Goal: Task Accomplishment & Management: Manage account settings

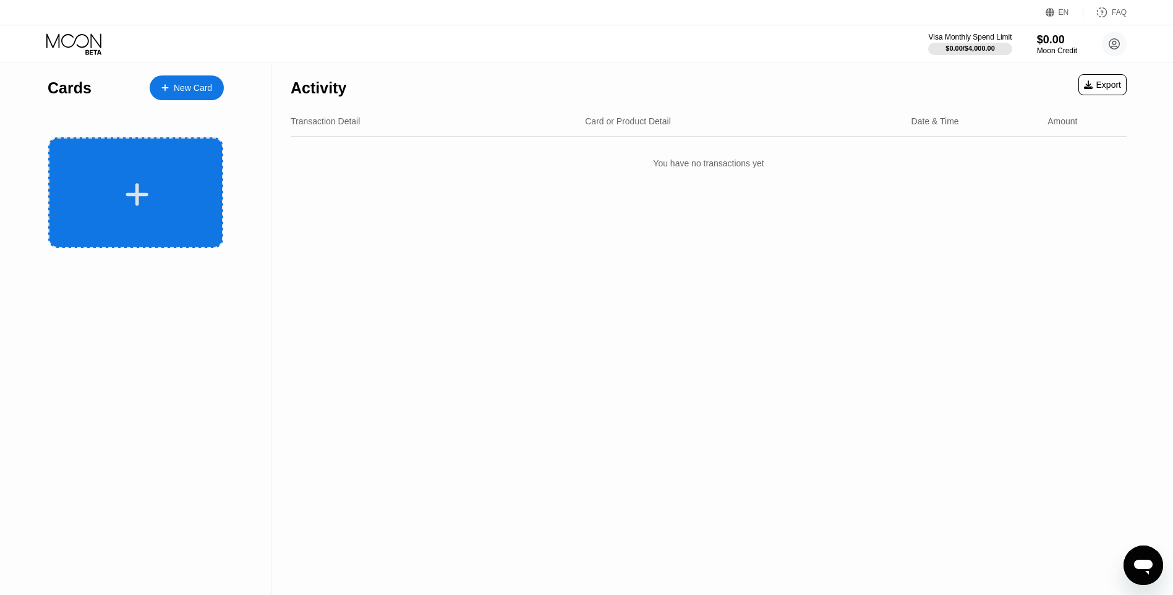
click at [145, 168] on div at bounding box center [135, 192] width 175 height 111
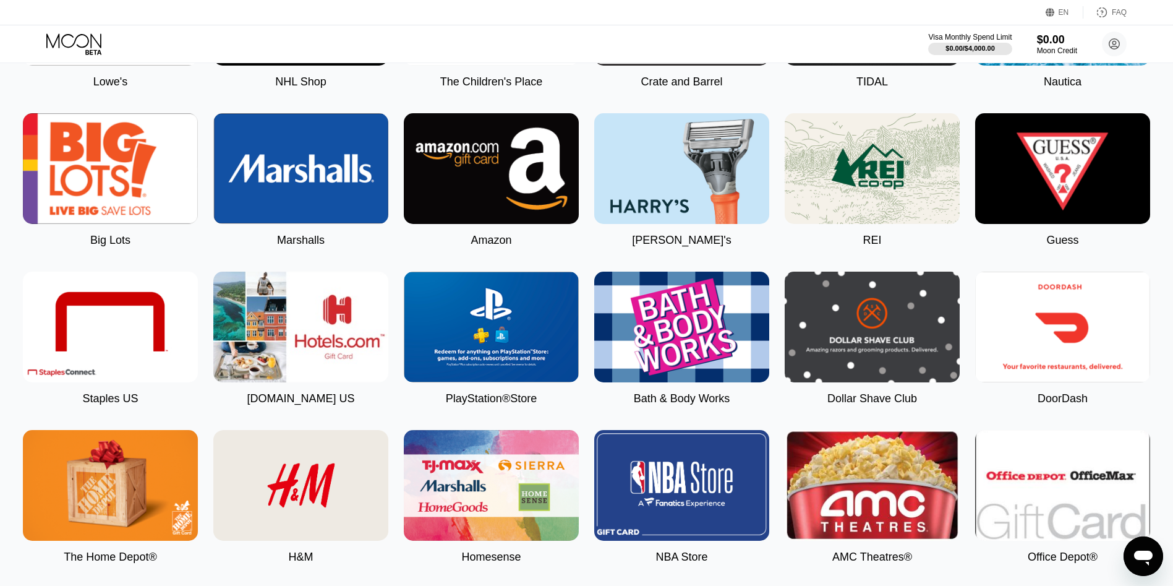
scroll to position [1338, 0]
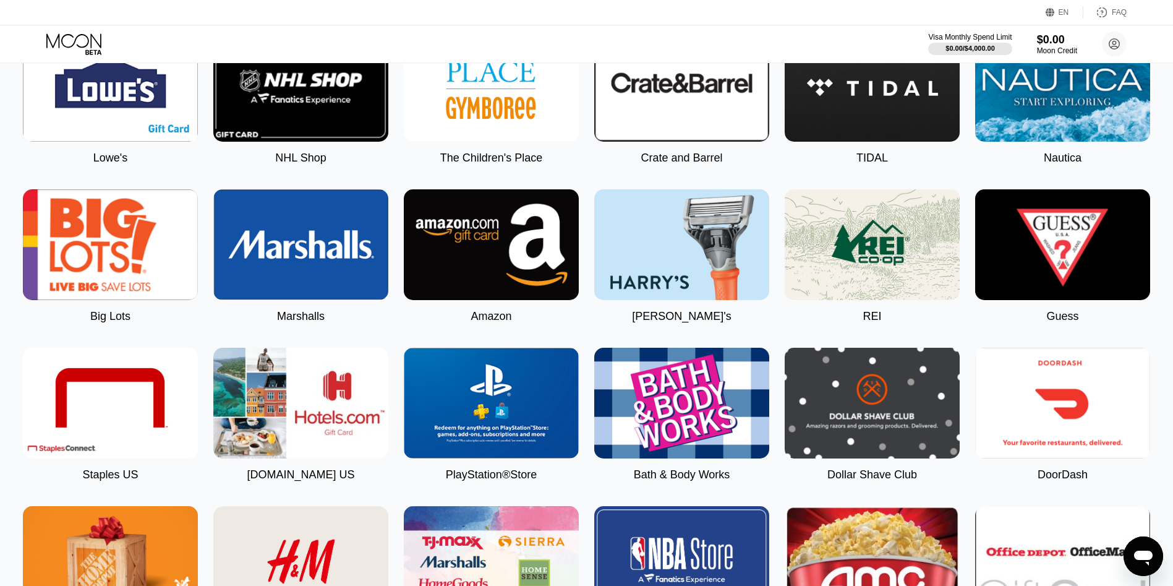
click at [977, 37] on div "Visa Monthly Spend Limit" at bounding box center [970, 37] width 84 height 9
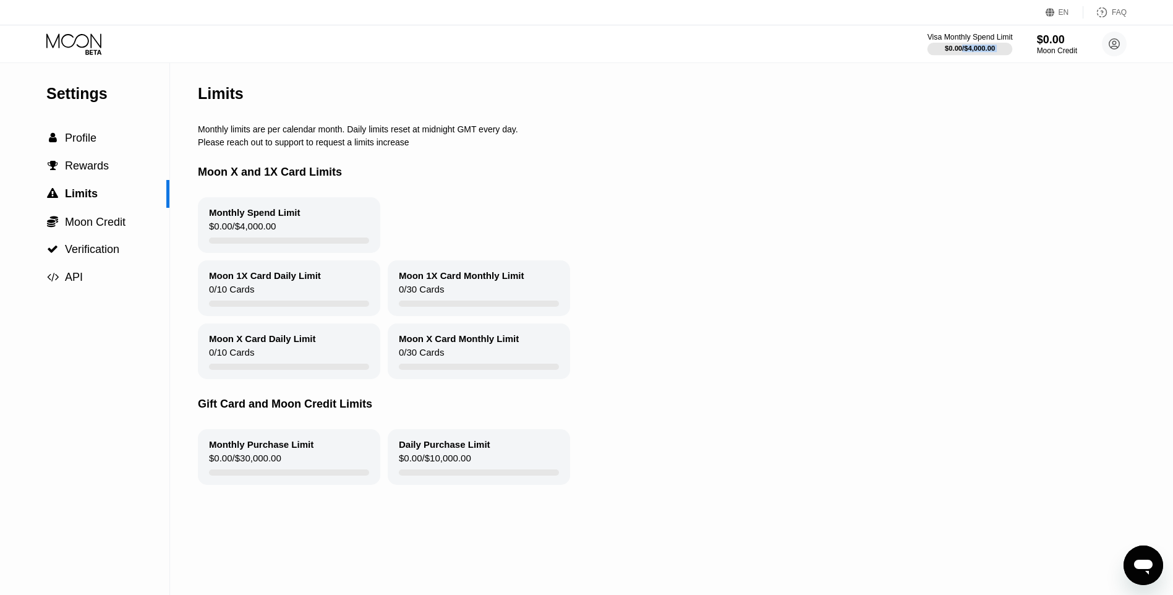
drag, startPoint x: 962, startPoint y: 49, endPoint x: 998, endPoint y: 53, distance: 36.1
click at [998, 53] on div "$0.00 / $4,000.00" at bounding box center [970, 48] width 85 height 14
drag, startPoint x: 998, startPoint y: 53, endPoint x: 718, endPoint y: 180, distance: 307.0
click at [718, 180] on div "Moon X and 1X Card Limits" at bounding box center [667, 172] width 939 height 50
click at [936, 91] on div "Limits" at bounding box center [667, 93] width 939 height 61
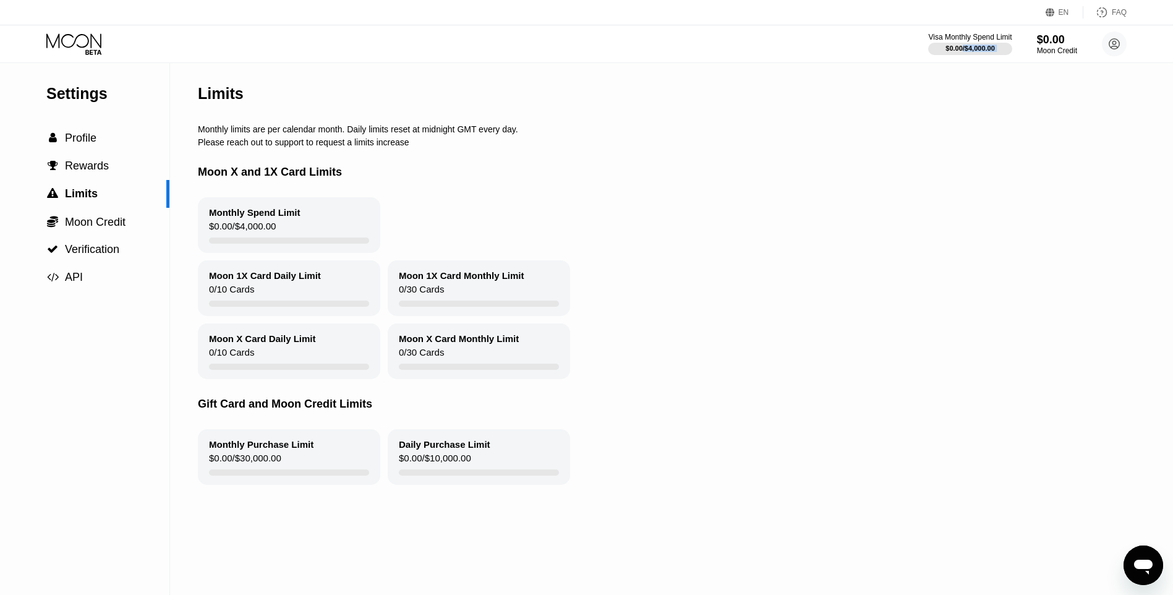
click at [990, 70] on div "Limits" at bounding box center [667, 93] width 939 height 61
click at [992, 52] on div "$0.00 / $4,000.00" at bounding box center [970, 48] width 50 height 7
click at [985, 52] on div "$0.00 / $4,000.00" at bounding box center [970, 48] width 50 height 7
drag, startPoint x: 978, startPoint y: 54, endPoint x: 959, endPoint y: 54, distance: 19.2
click at [955, 54] on div at bounding box center [970, 49] width 85 height 12
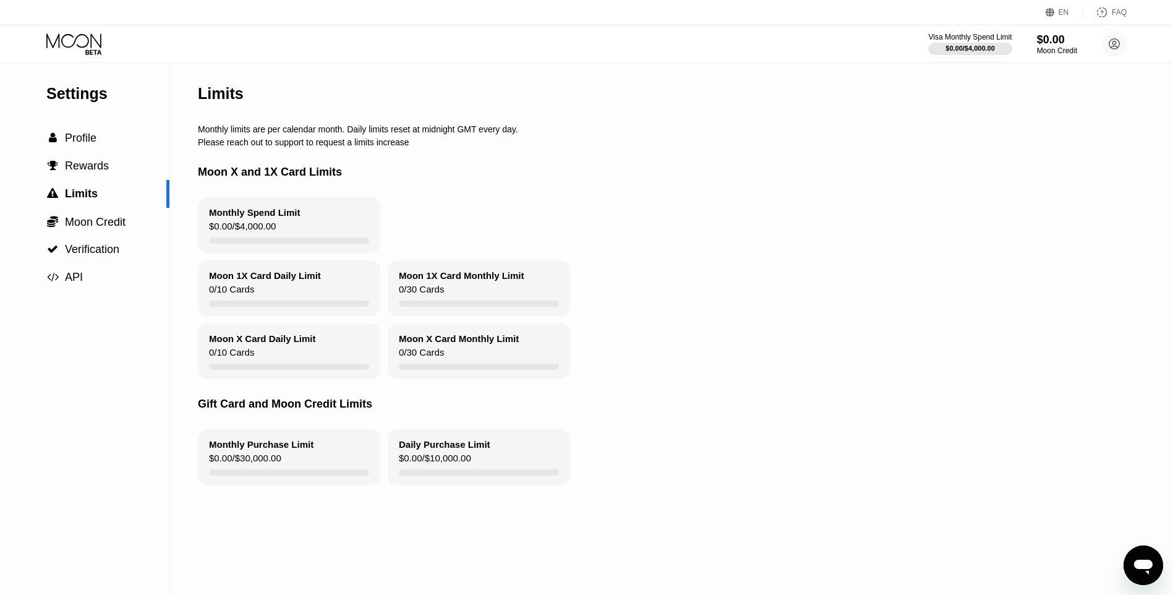
drag, startPoint x: 949, startPoint y: 105, endPoint x: 719, endPoint y: 127, distance: 231.2
click at [873, 98] on div "Limits" at bounding box center [667, 93] width 939 height 61
click at [287, 232] on div "Monthly Spend Limit $0.00 / $4,000.00" at bounding box center [289, 225] width 182 height 56
drag, startPoint x: 288, startPoint y: 232, endPoint x: 228, endPoint y: 243, distance: 61.6
click at [228, 238] on div "$0.00 / $4,000.00" at bounding box center [242, 229] width 67 height 17
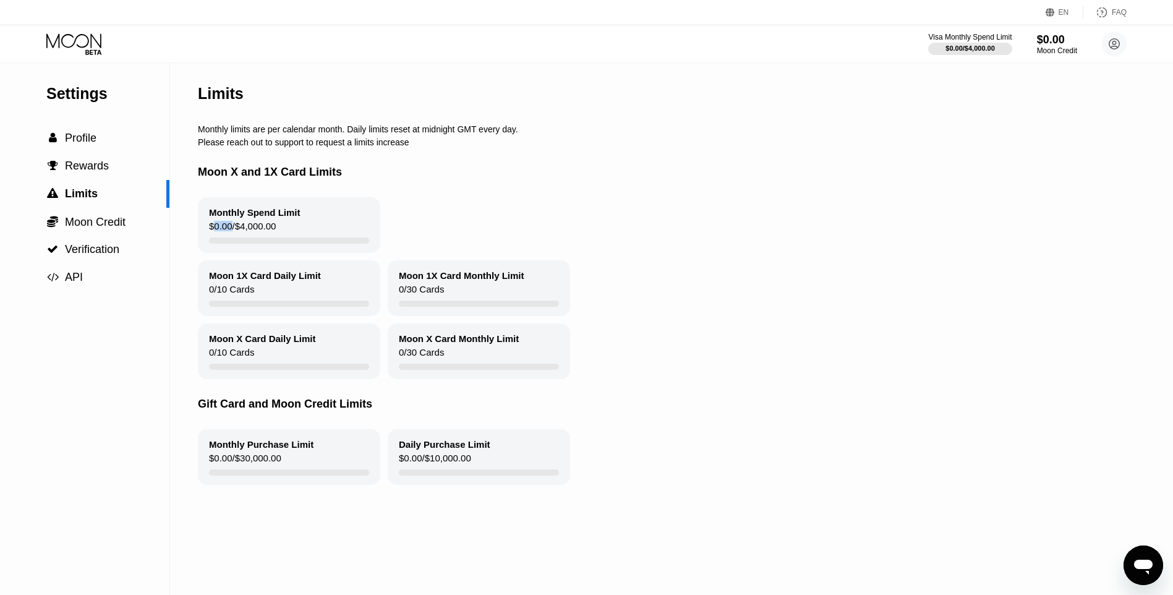
click at [228, 238] on div "$0.00 / $4,000.00" at bounding box center [242, 229] width 67 height 17
drag, startPoint x: 228, startPoint y: 243, endPoint x: 122, endPoint y: 237, distance: 105.9
click at [122, 236] on div " Moon Credit" at bounding box center [84, 222] width 169 height 28
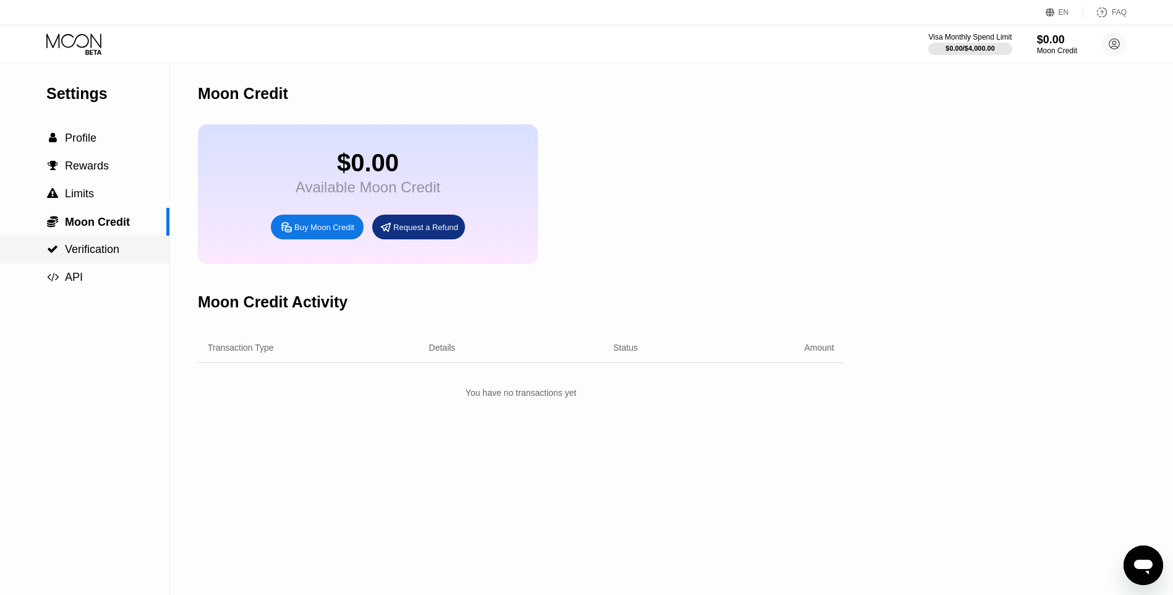
click at [94, 255] on span "Verification" at bounding box center [92, 249] width 54 height 12
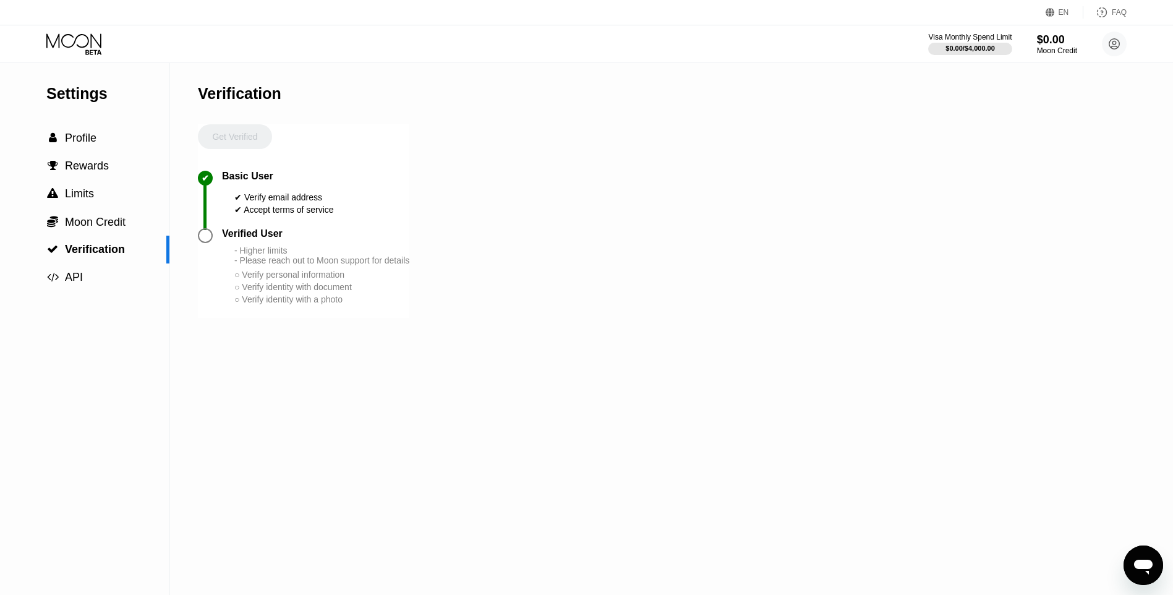
drag, startPoint x: 230, startPoint y: 202, endPoint x: 281, endPoint y: 229, distance: 57.8
click at [345, 202] on div "✔ Basic User ✔ Verify email address ✔ Accept terms of service" at bounding box center [304, 200] width 212 height 58
drag, startPoint x: 241, startPoint y: 268, endPoint x: 251, endPoint y: 263, distance: 11.1
click at [252, 263] on div "Verified User - Higher limits - Please reach out to Moon support for details ○ …" at bounding box center [315, 266] width 187 height 77
drag, startPoint x: 232, startPoint y: 267, endPoint x: 249, endPoint y: 263, distance: 17.7
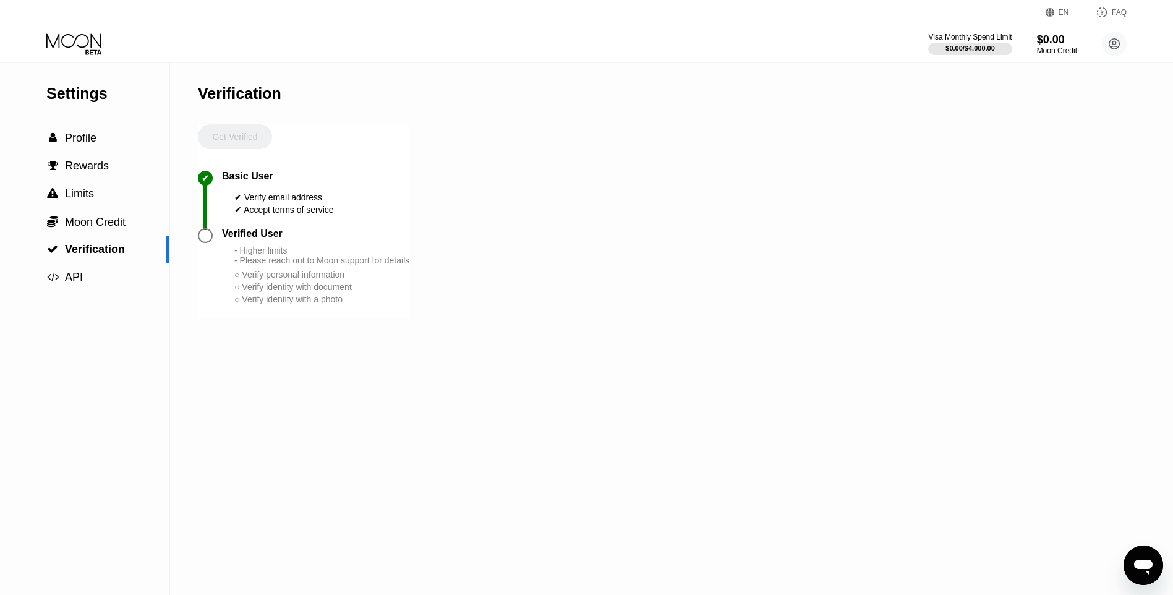
click at [249, 263] on div "Verified User - Higher limits - Please reach out to Moon support for details ○ …" at bounding box center [315, 266] width 187 height 77
drag, startPoint x: 238, startPoint y: 260, endPoint x: 260, endPoint y: 258, distance: 21.7
click at [260, 258] on div "- Higher limits - Please reach out to Moon support for details" at bounding box center [321, 256] width 175 height 20
drag, startPoint x: 260, startPoint y: 258, endPoint x: 228, endPoint y: 246, distance: 33.7
click at [228, 239] on div "Verified User" at bounding box center [252, 233] width 61 height 11
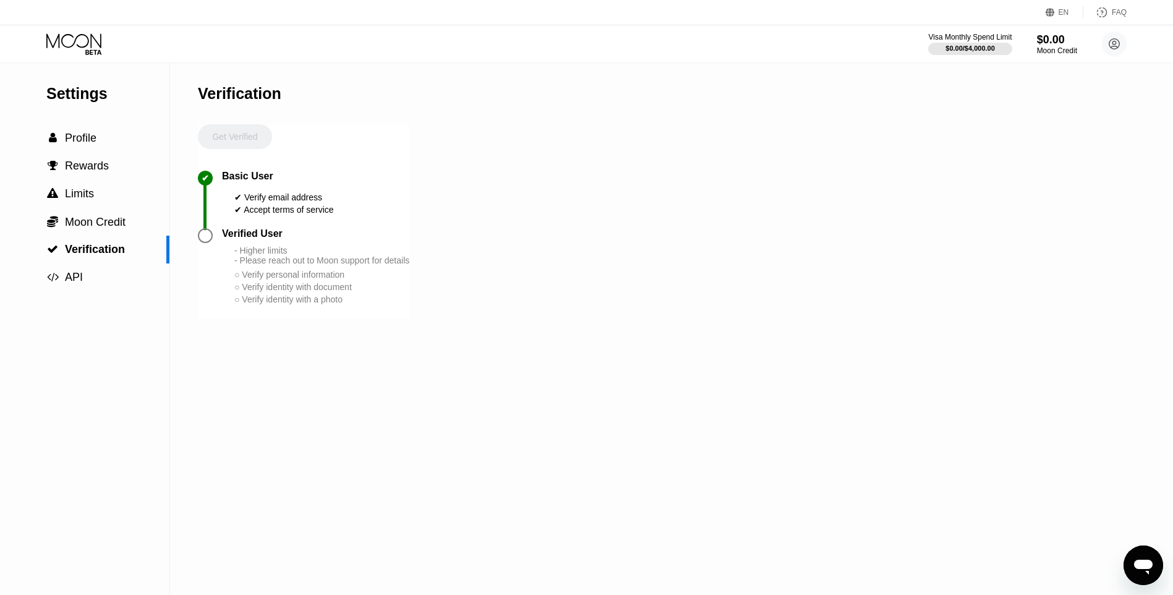
click at [222, 239] on div "Verified User" at bounding box center [252, 233] width 61 height 11
drag, startPoint x: 243, startPoint y: 259, endPoint x: 273, endPoint y: 261, distance: 30.4
click at [277, 261] on div "Verified User - Higher limits - Please reach out to Moon support for details ○ …" at bounding box center [315, 266] width 187 height 77
drag, startPoint x: 272, startPoint y: 259, endPoint x: 260, endPoint y: 260, distance: 11.2
click at [279, 259] on div "Verified User - Higher limits - Please reach out to Moon support for details ○ …" at bounding box center [315, 266] width 187 height 77
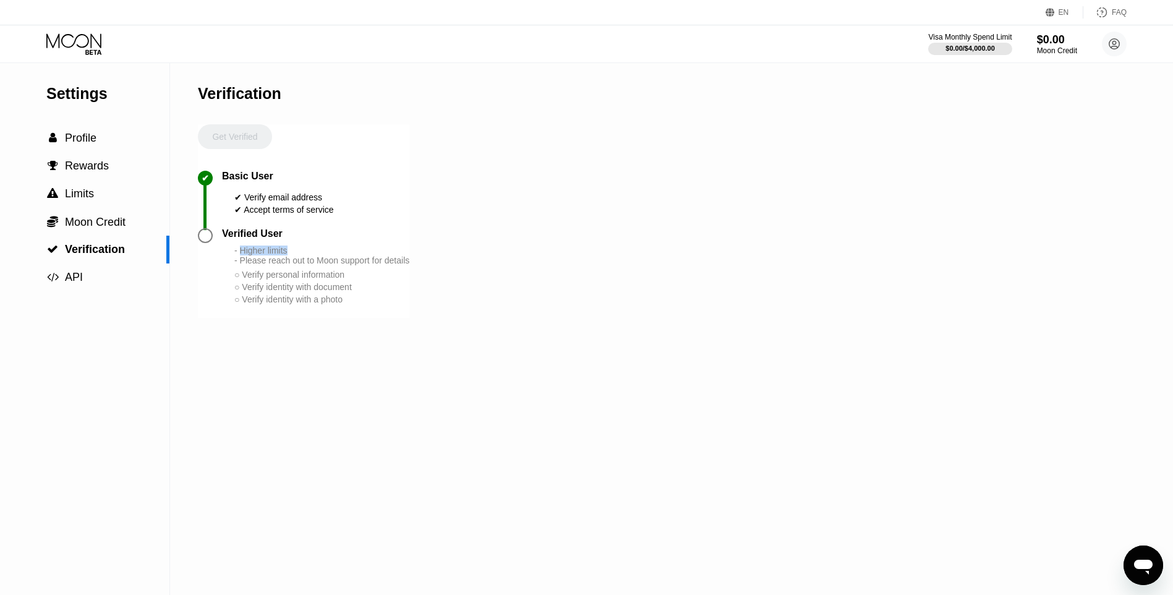
drag, startPoint x: 242, startPoint y: 260, endPoint x: 290, endPoint y: 259, distance: 48.3
click at [290, 259] on div "- Higher limits - Please reach out to Moon support for details" at bounding box center [321, 256] width 175 height 20
drag, startPoint x: 290, startPoint y: 259, endPoint x: 280, endPoint y: 260, distance: 10.0
click at [280, 260] on div "- Higher limits - Please reach out to Moon support for details" at bounding box center [321, 256] width 175 height 20
